Goal: Complete application form: Complete application form

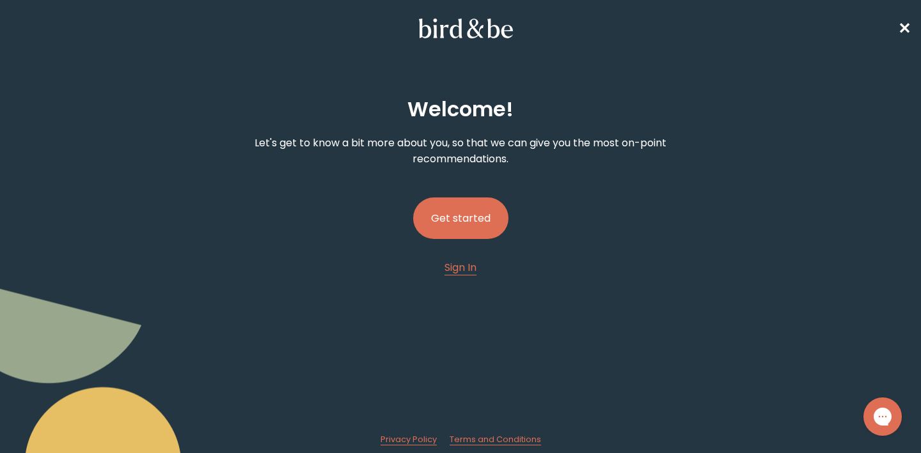
click at [495, 228] on button "Get started" at bounding box center [460, 219] width 95 height 42
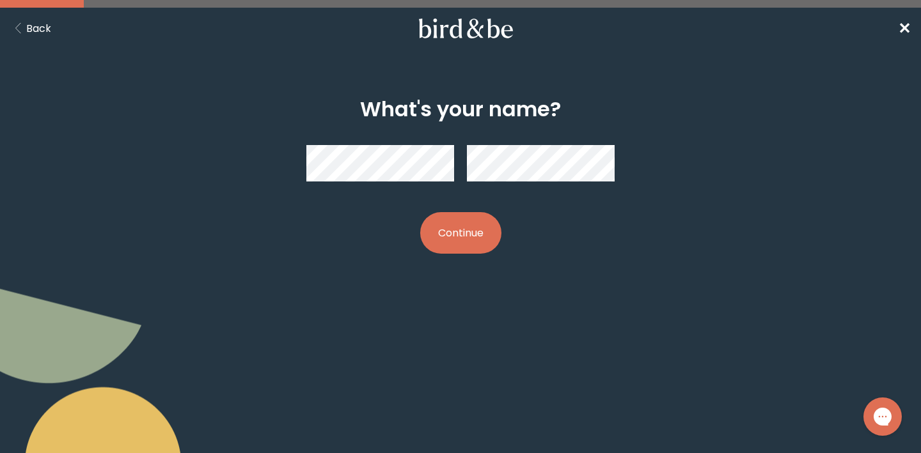
click at [460, 233] on button "Continue" at bounding box center [460, 233] width 81 height 42
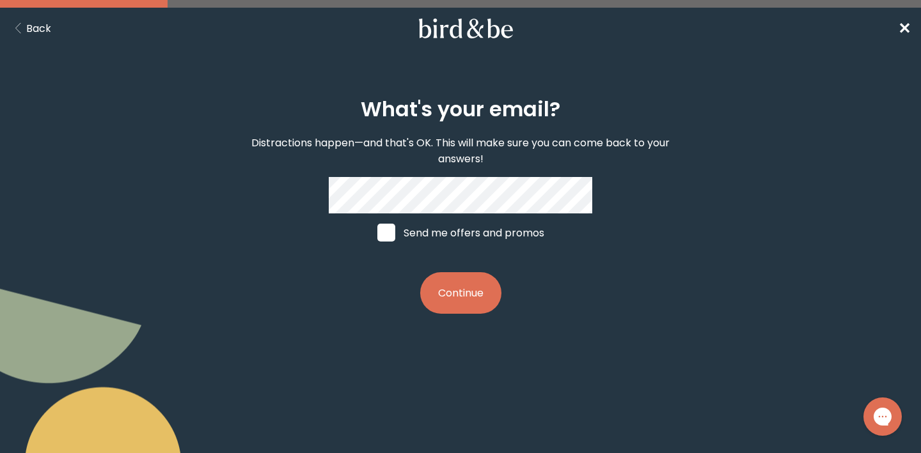
click at [460, 293] on button "Continue" at bounding box center [460, 293] width 81 height 42
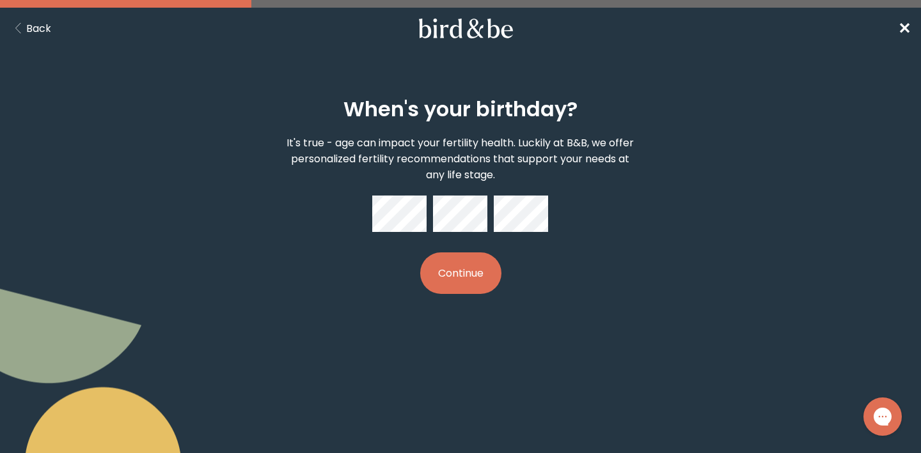
click at [460, 273] on button "Continue" at bounding box center [460, 274] width 81 height 42
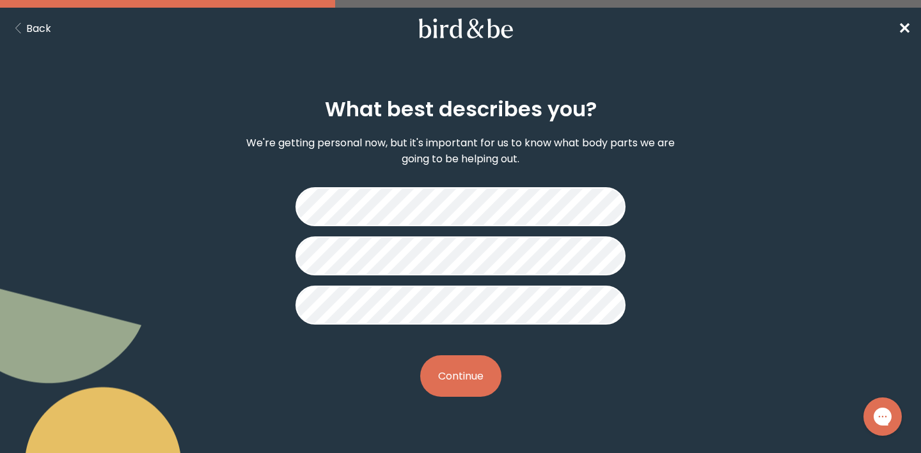
click at [475, 375] on button "Continue" at bounding box center [460, 376] width 81 height 42
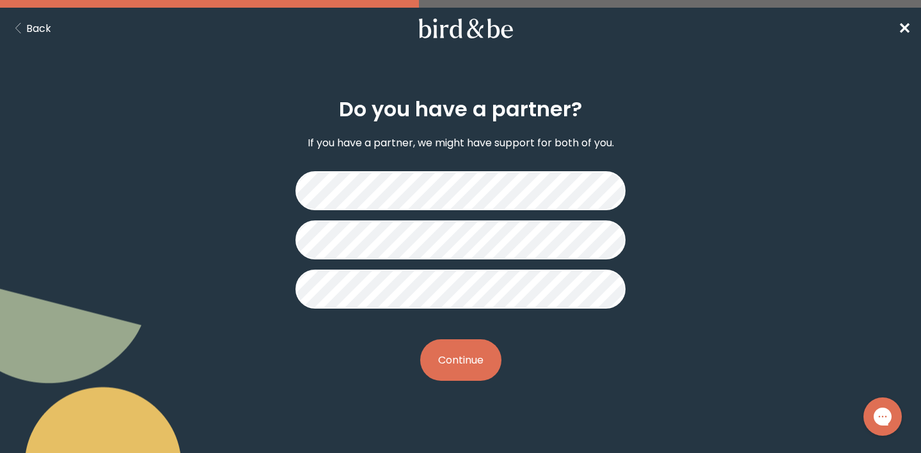
click at [476, 360] on button "Continue" at bounding box center [460, 360] width 81 height 42
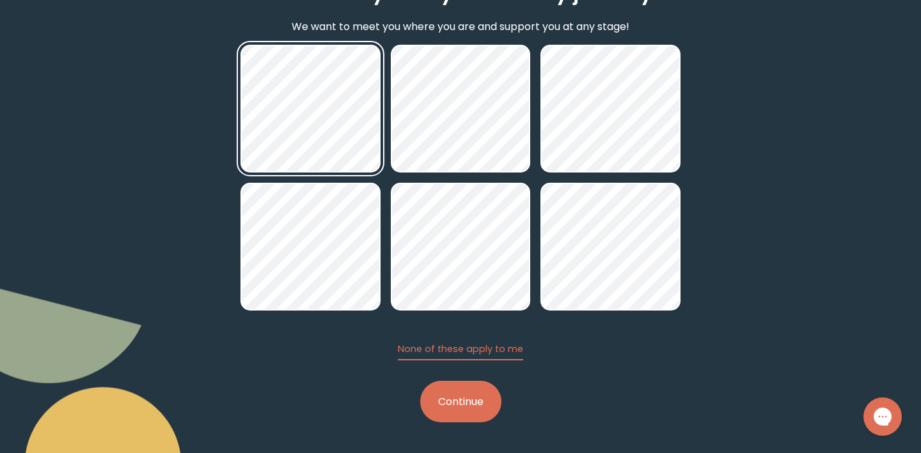
scroll to position [116, 0]
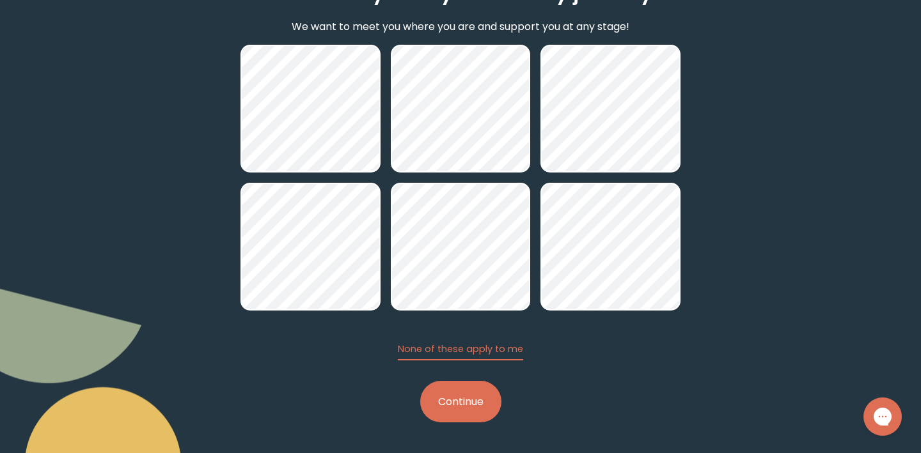
click at [485, 408] on button "Continue" at bounding box center [460, 402] width 81 height 42
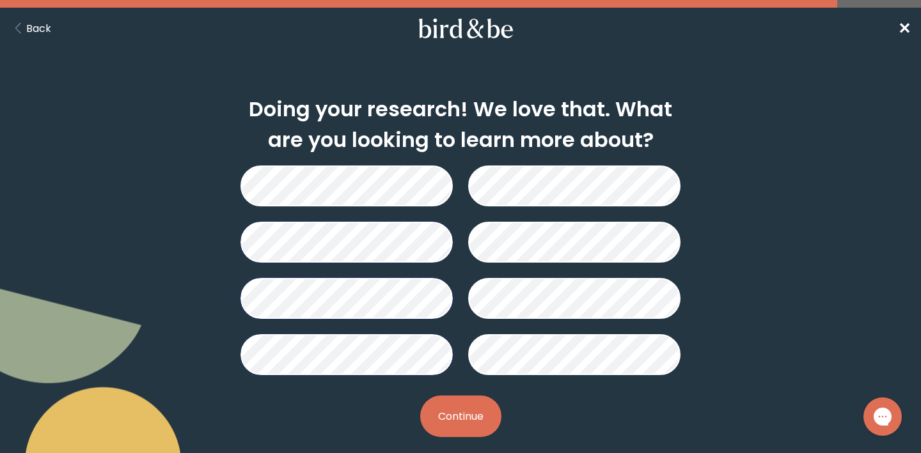
click at [446, 410] on button "Continue" at bounding box center [460, 417] width 81 height 42
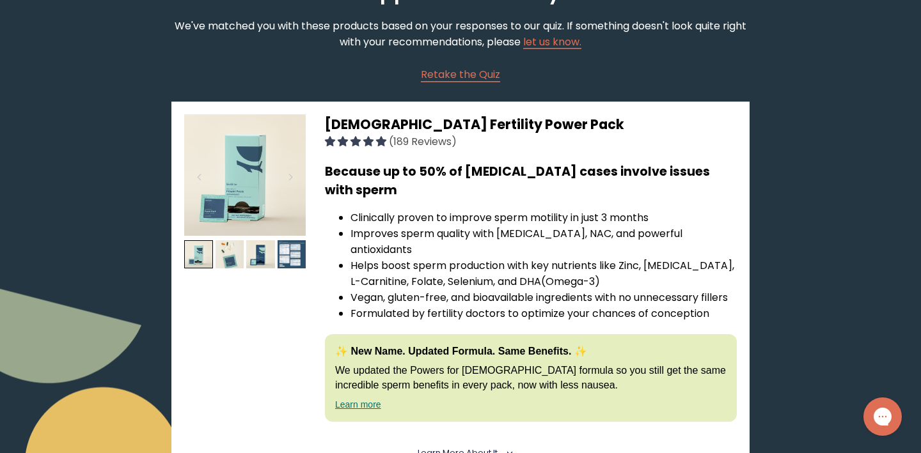
scroll to position [136, 0]
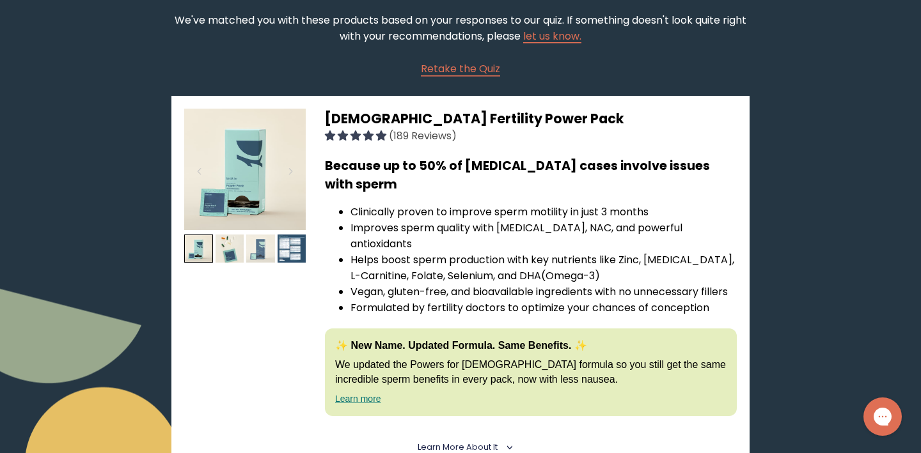
click at [269, 256] on img at bounding box center [260, 249] width 29 height 29
click at [290, 170] on div at bounding box center [290, 171] width 17 height 28
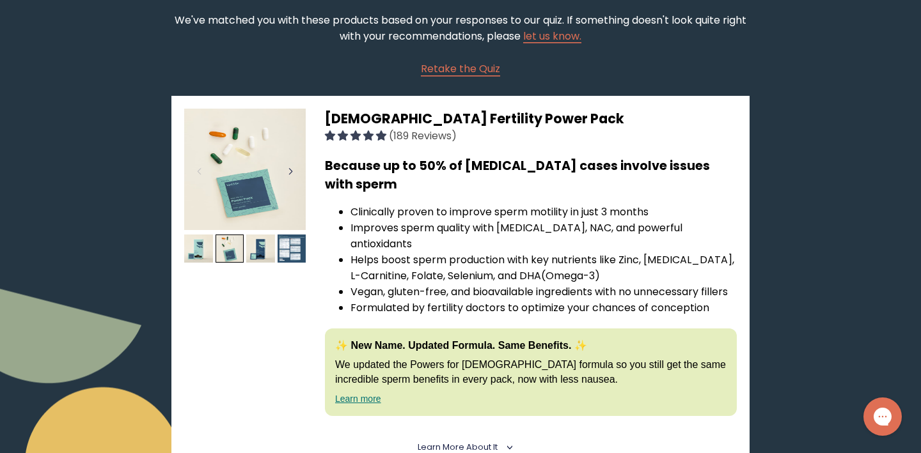
click at [290, 170] on div at bounding box center [290, 171] width 17 height 28
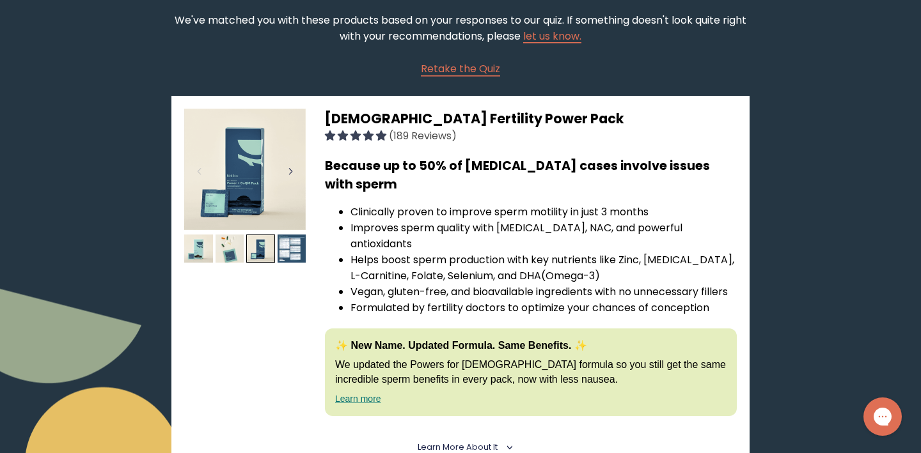
click at [290, 170] on div at bounding box center [290, 171] width 17 height 28
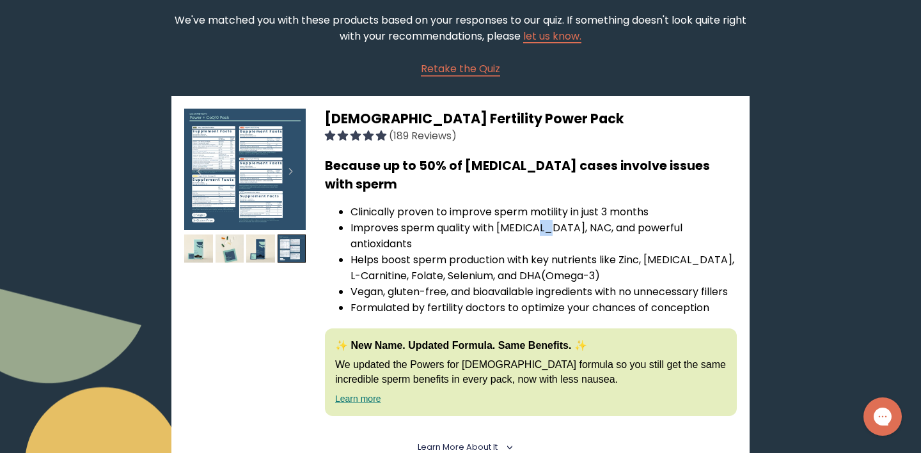
drag, startPoint x: 538, startPoint y: 212, endPoint x: 553, endPoint y: 212, distance: 14.7
click at [553, 220] on li "Improves sperm quality with [MEDICAL_DATA], NAC, and powerful antioxidants" at bounding box center [543, 236] width 386 height 32
click at [544, 220] on li "Improves sperm quality with [MEDICAL_DATA], NAC, and powerful antioxidants" at bounding box center [543, 236] width 386 height 32
click at [542, 220] on li "Improves sperm quality with [MEDICAL_DATA], NAC, and powerful antioxidants" at bounding box center [543, 236] width 386 height 32
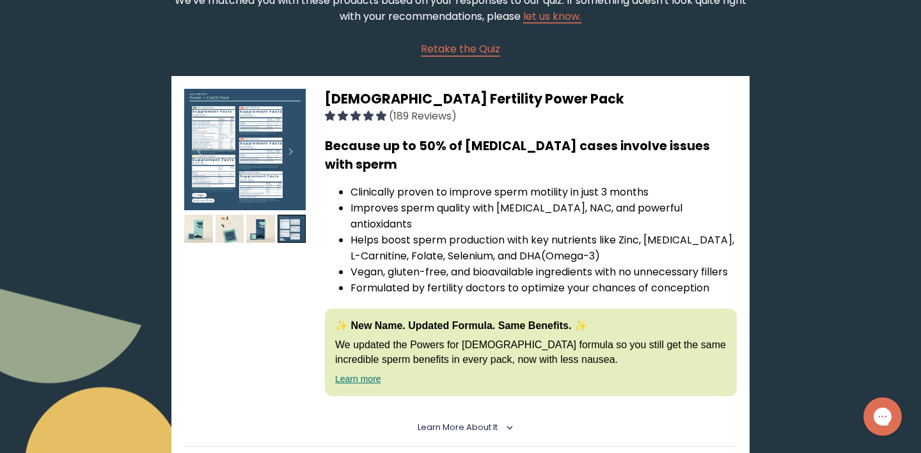
scroll to position [163, 0]
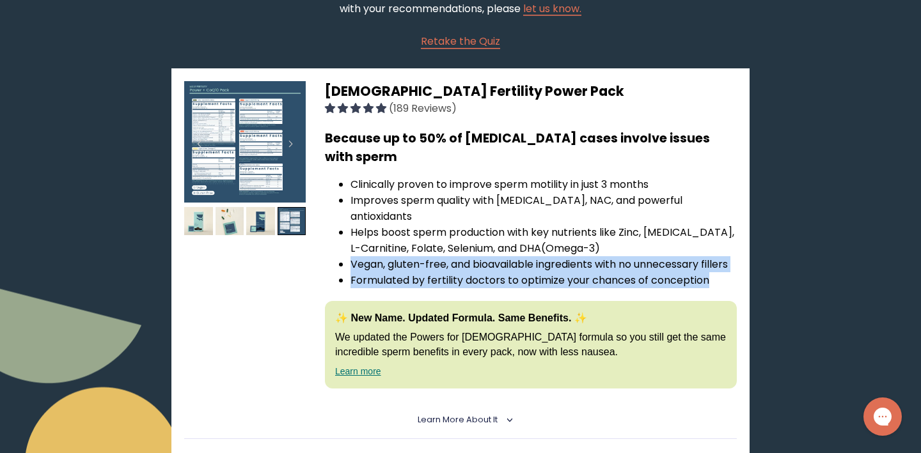
drag, startPoint x: 352, startPoint y: 230, endPoint x: 708, endPoint y: 244, distance: 355.8
click at [708, 244] on ul "Clinically proven to improve sperm motility in just 3 months Improves sperm qua…" at bounding box center [531, 232] width 412 height 112
click at [708, 272] on li "Formulated by fertility doctors to optimize your chances of conception" at bounding box center [543, 280] width 386 height 16
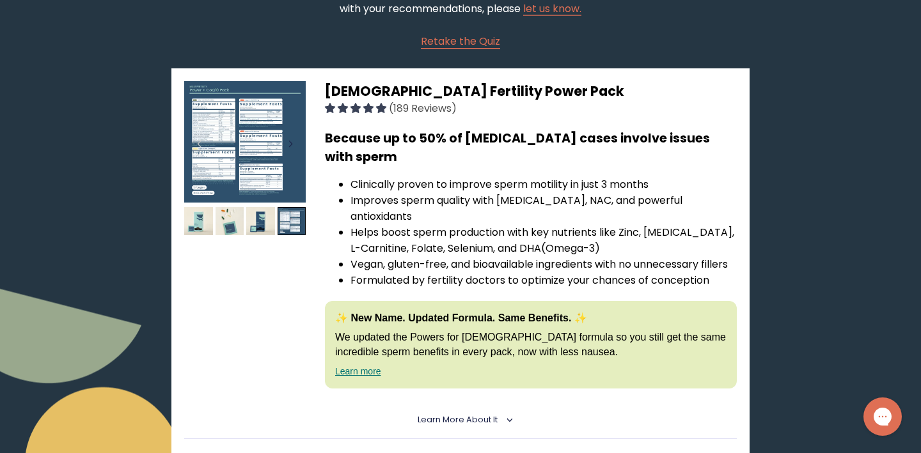
click at [295, 149] on div at bounding box center [290, 144] width 17 height 28
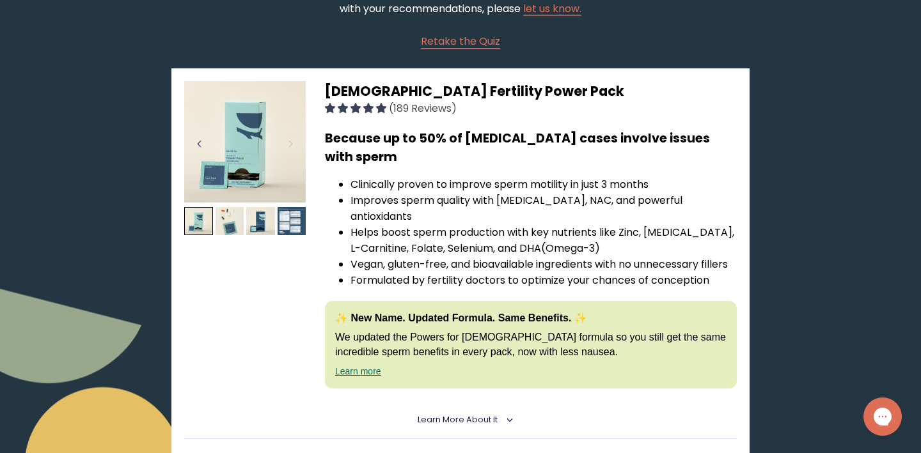
click at [202, 139] on div at bounding box center [199, 144] width 17 height 28
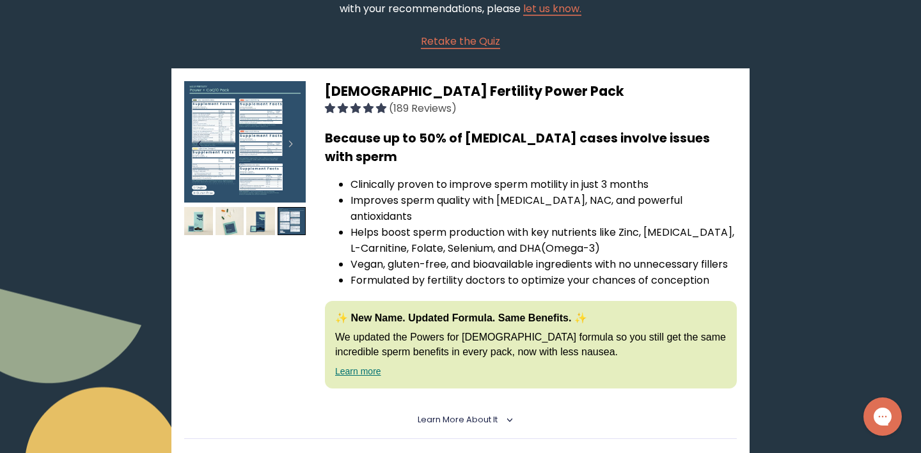
click at [202, 139] on div at bounding box center [199, 144] width 17 height 28
click at [200, 144] on div at bounding box center [199, 144] width 17 height 28
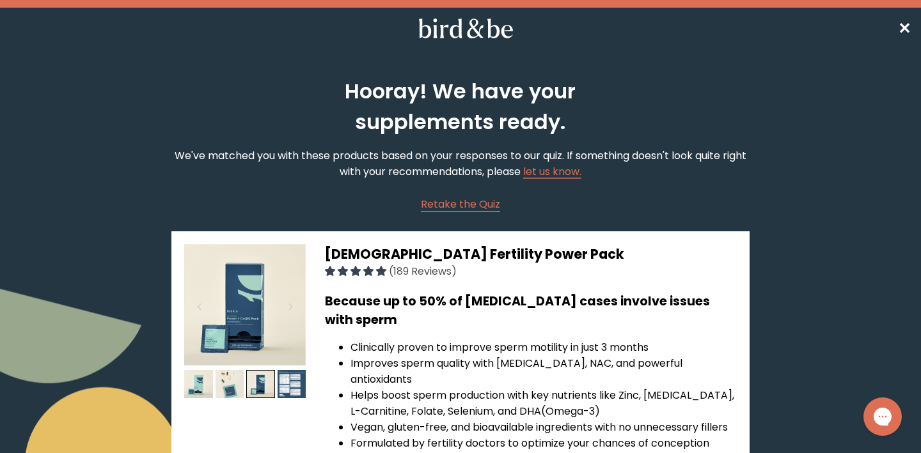
scroll to position [0, 0]
click at [903, 17] on link "✕" at bounding box center [904, 28] width 13 height 22
